Goal: Use online tool/utility: Utilize a website feature to perform a specific function

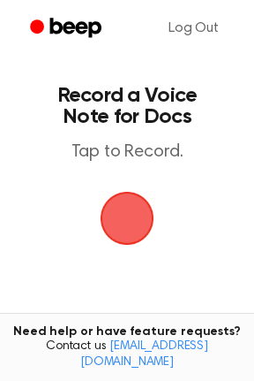
click at [136, 210] on span "button" at bounding box center [126, 217] width 49 height 49
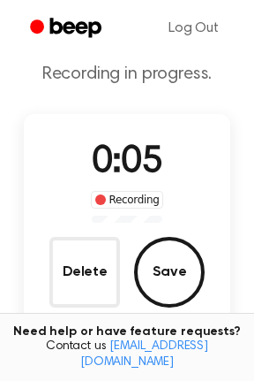
scroll to position [72, 0]
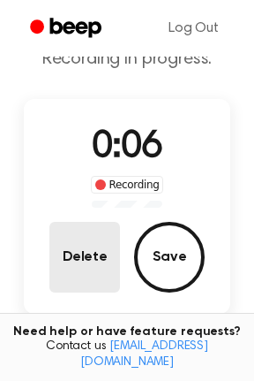
click at [98, 238] on button "Delete" at bounding box center [84, 257] width 71 height 71
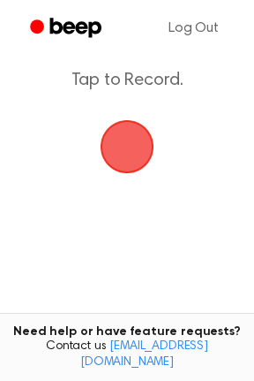
click at [128, 162] on span "button" at bounding box center [126, 146] width 49 height 49
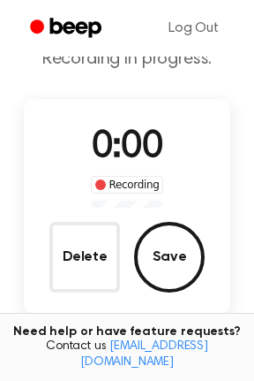
scroll to position [155, 0]
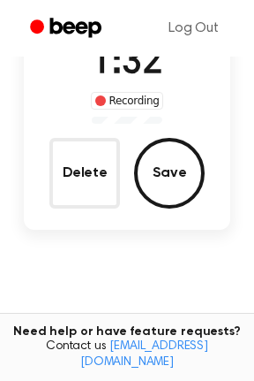
click at [193, 293] on main "Record a Beep Recording in progress. 1:32 Recording Delete Save Tired of copyin…" at bounding box center [127, 156] width 254 height 623
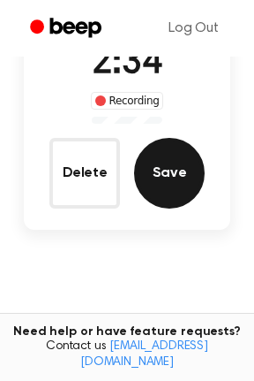
click at [185, 178] on button "Save" at bounding box center [169, 173] width 71 height 71
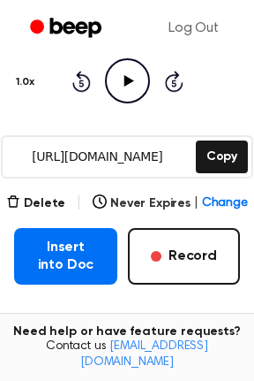
scroll to position [243, 0]
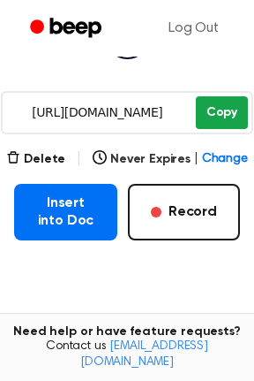
click at [208, 111] on button "Copy" at bounding box center [222, 112] width 52 height 33
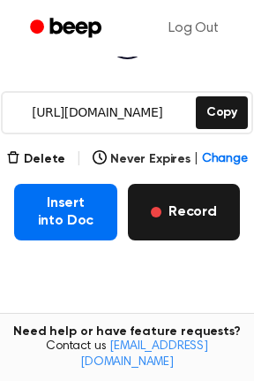
click at [181, 199] on button "Record" at bounding box center [184, 212] width 112 height 57
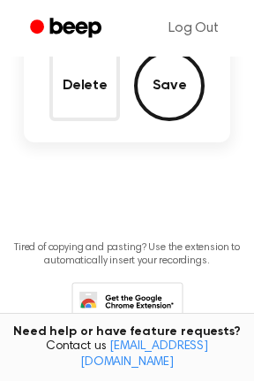
scroll to position [144, 0]
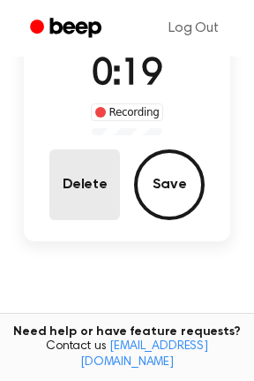
click at [100, 193] on button "Delete" at bounding box center [84, 184] width 71 height 71
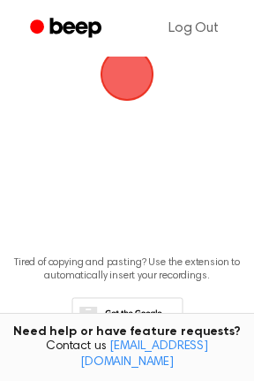
scroll to position [61, 0]
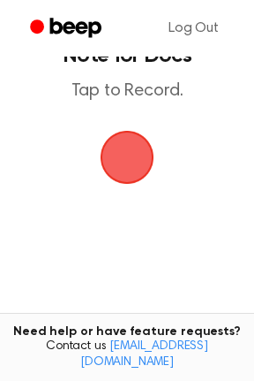
click at [128, 154] on span "button" at bounding box center [126, 156] width 49 height 49
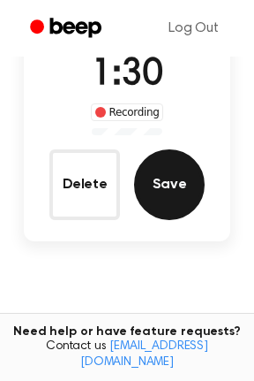
click at [162, 175] on button "Save" at bounding box center [169, 184] width 71 height 71
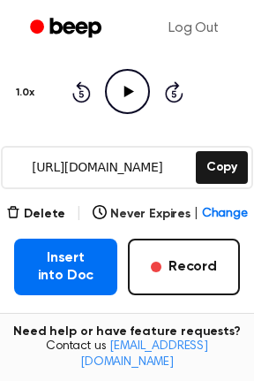
scroll to position [232, 0]
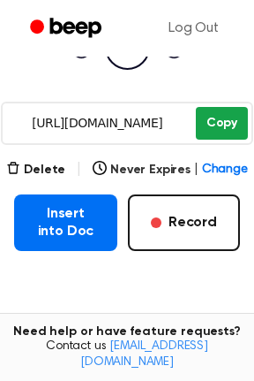
click at [225, 114] on button "Copy" at bounding box center [222, 123] width 52 height 33
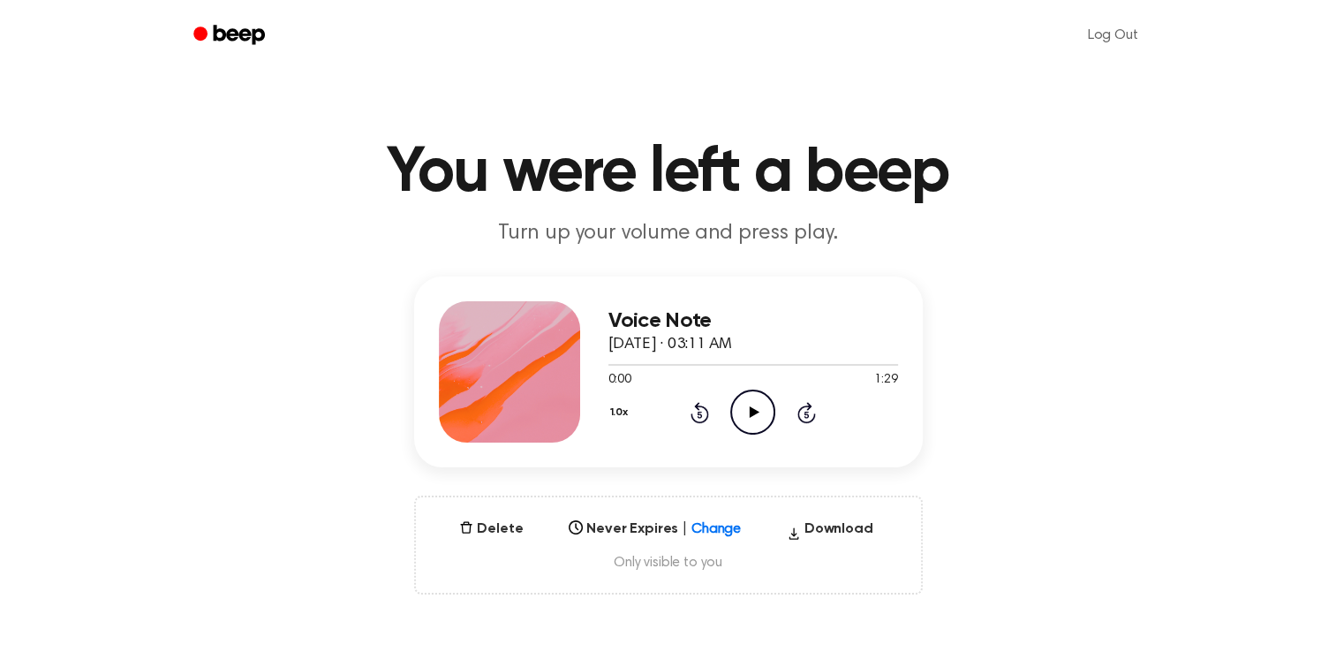
click at [758, 424] on icon "Play Audio" at bounding box center [752, 411] width 45 height 45
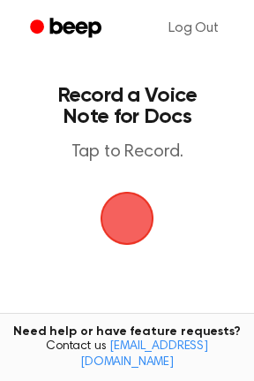
click at [128, 206] on span "button" at bounding box center [126, 217] width 49 height 49
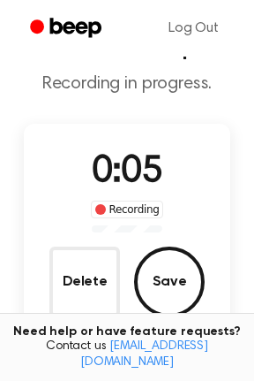
scroll to position [71, 0]
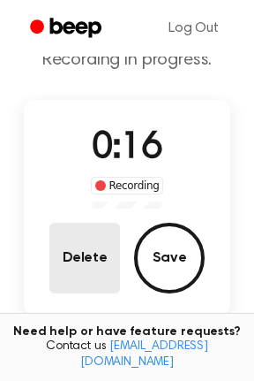
click at [67, 240] on button "Delete" at bounding box center [84, 258] width 71 height 71
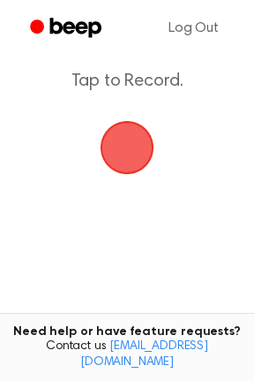
click at [130, 161] on span "button" at bounding box center [126, 147] width 49 height 49
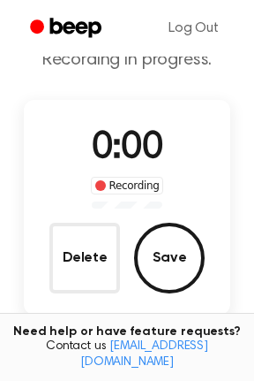
scroll to position [154, 0]
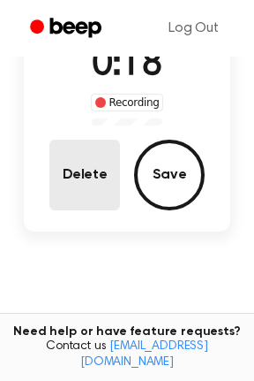
click at [119, 169] on button "Delete" at bounding box center [84, 175] width 71 height 71
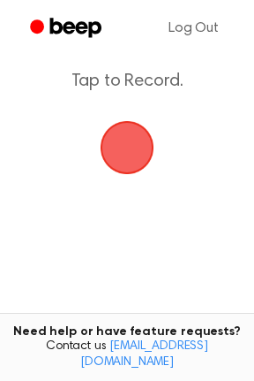
click at [127, 162] on span "button" at bounding box center [126, 147] width 49 height 49
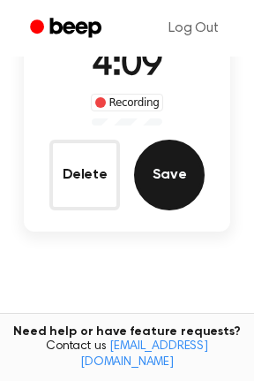
click at [180, 163] on button "Save" at bounding box center [169, 175] width 71 height 71
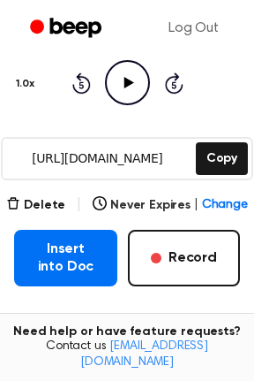
scroll to position [241, 0]
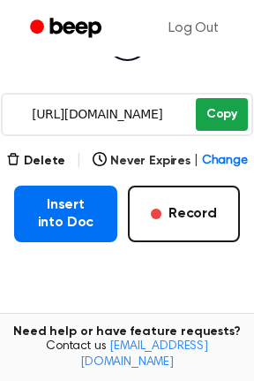
click at [216, 124] on button "Copy" at bounding box center [222, 114] width 52 height 33
